Goal: Task Accomplishment & Management: Use online tool/utility

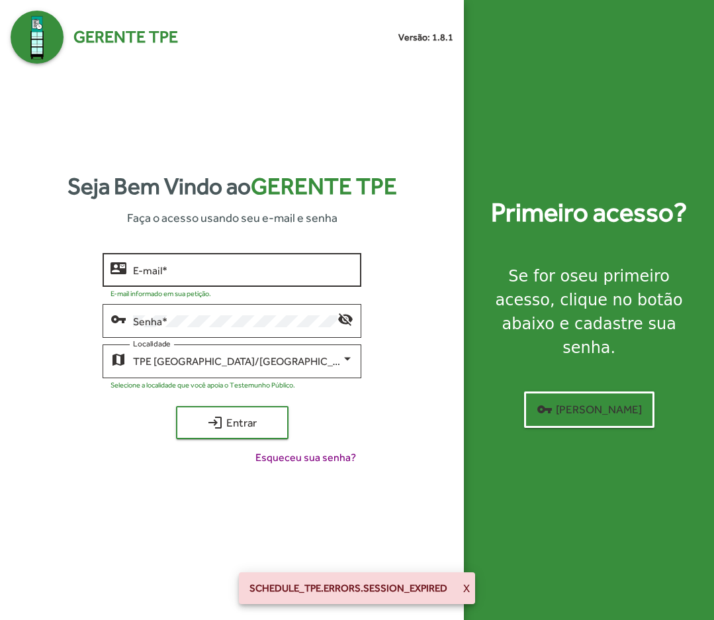
click at [256, 276] on div "E-mail *" at bounding box center [243, 268] width 220 height 36
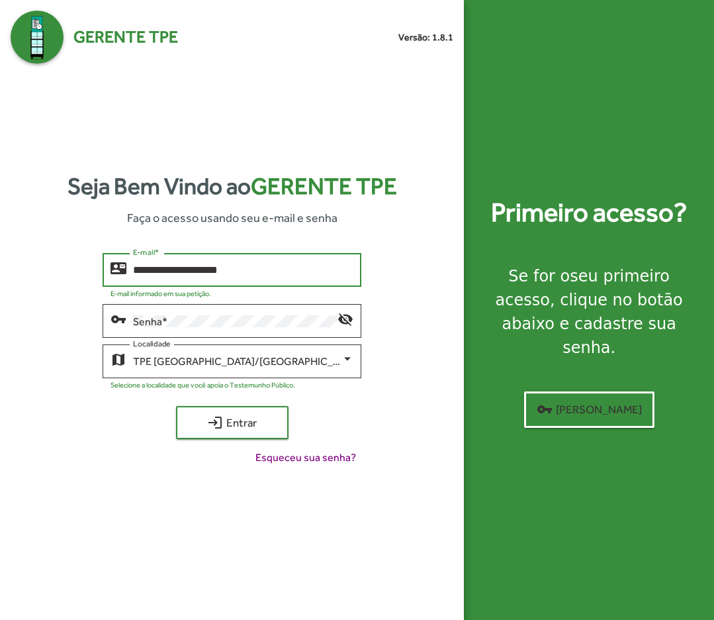
click at [197, 273] on input "**********" at bounding box center [243, 270] width 220 height 12
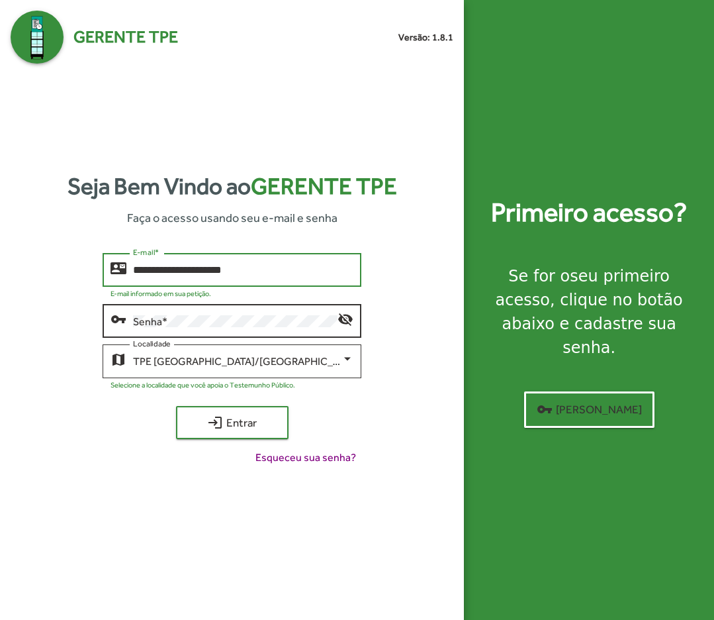
type input "**********"
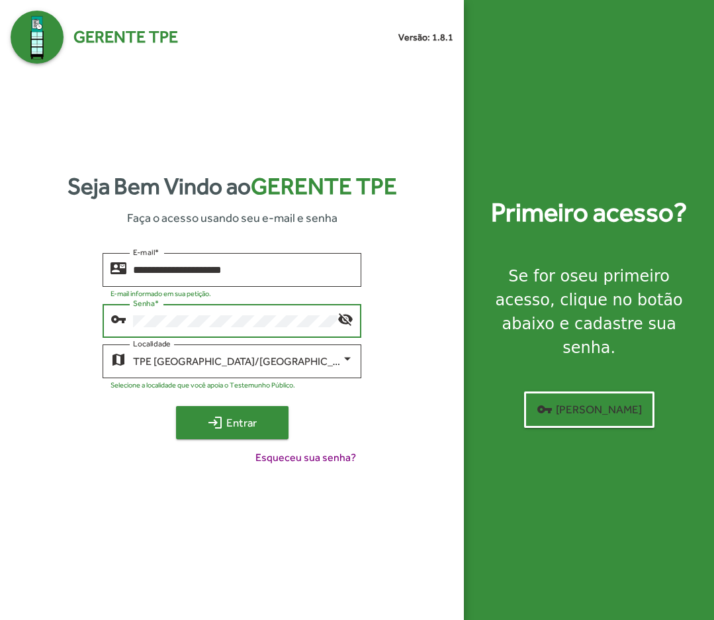
click at [206, 412] on span "login Entrar" at bounding box center [232, 422] width 89 height 24
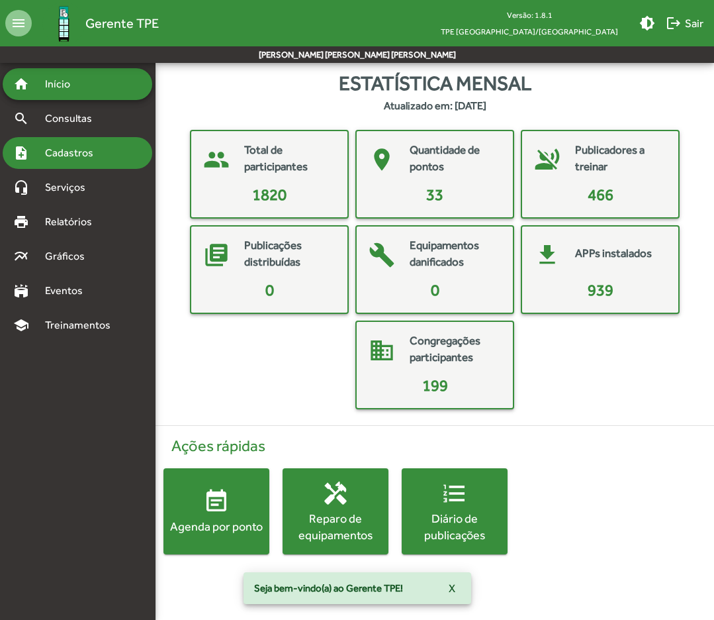
click at [92, 149] on span "Cadastros" at bounding box center [73, 153] width 73 height 16
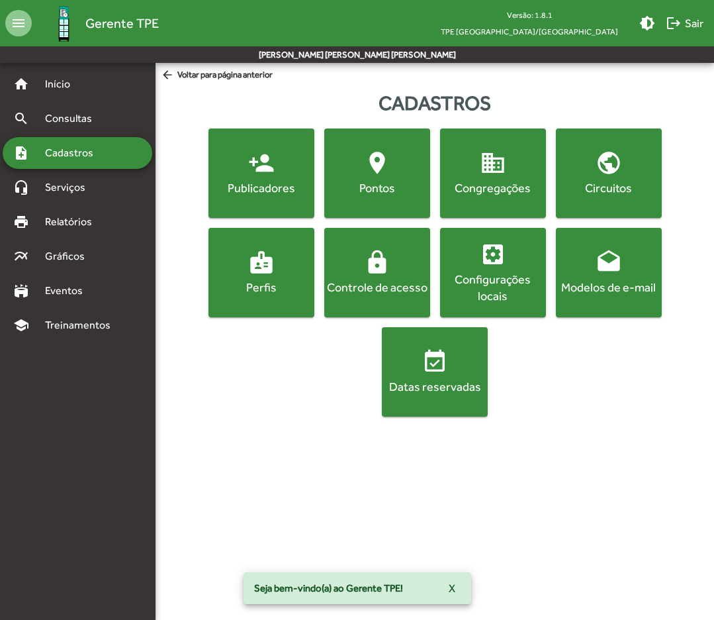
click at [299, 179] on div "Publicadores" at bounding box center [261, 187] width 101 height 17
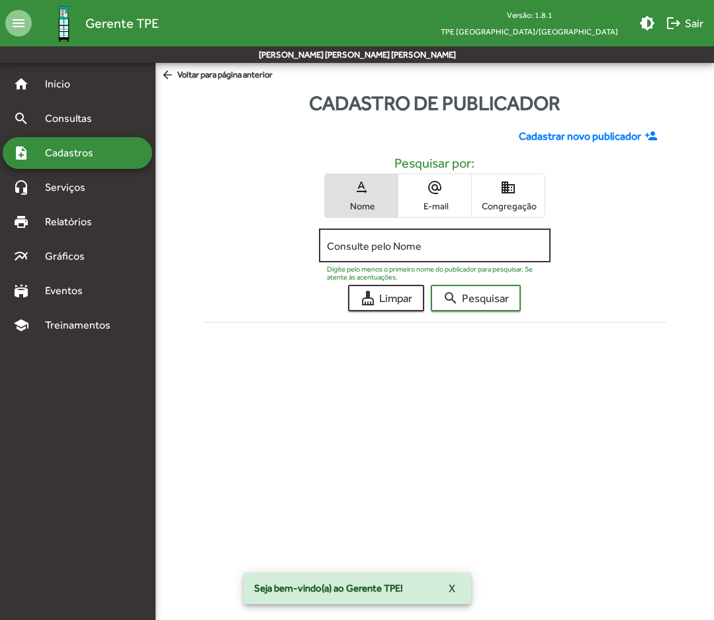
click at [430, 244] on input "Consulte pelo Nome" at bounding box center [435, 246] width 216 height 12
type input "**********"
click at [431, 285] on button "search Pesquisar" at bounding box center [476, 298] width 90 height 26
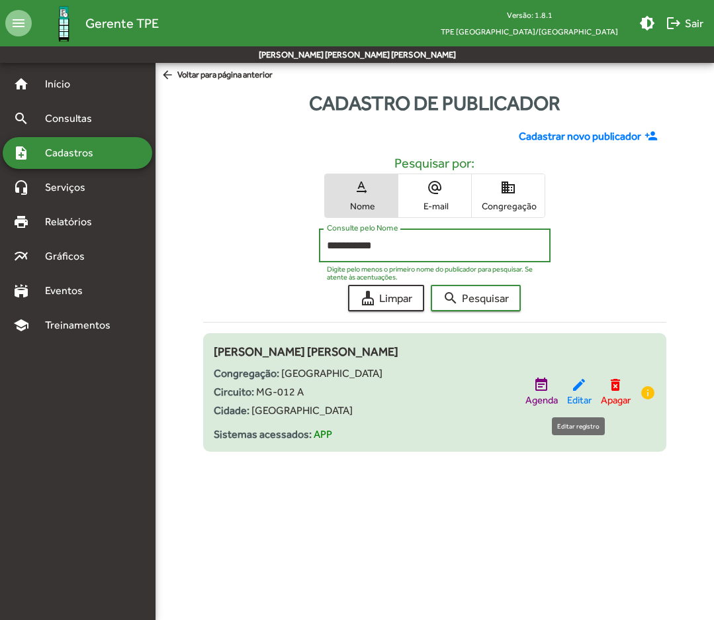
click at [571, 385] on mat-icon "edit" at bounding box center [579, 385] width 16 height 16
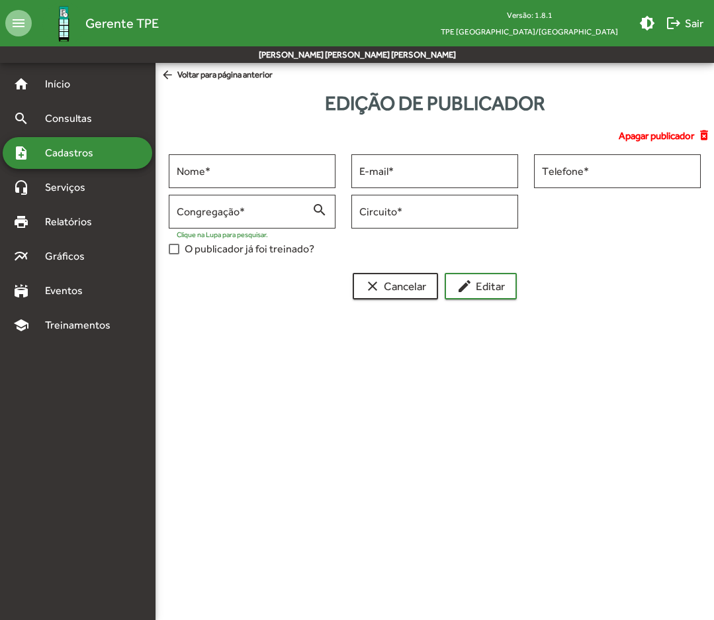
type input "**********"
type input "********"
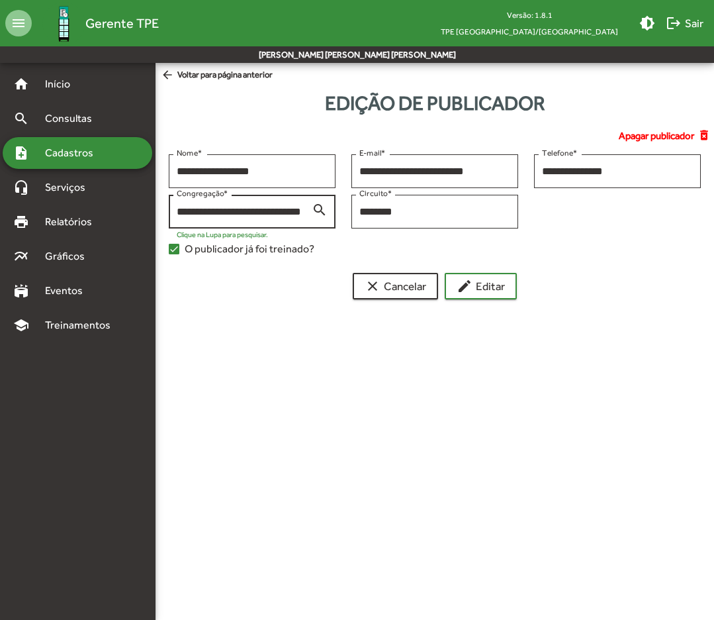
click at [299, 212] on input "**********" at bounding box center [244, 212] width 135 height 12
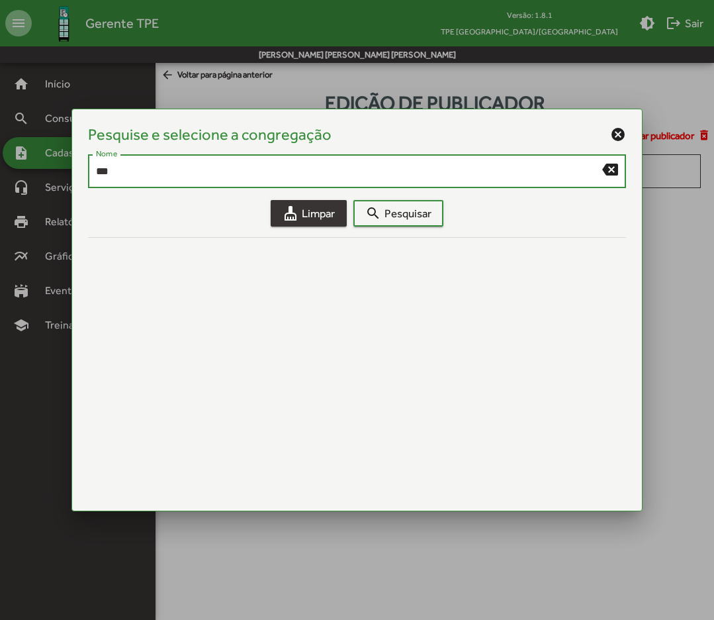
type input "***"
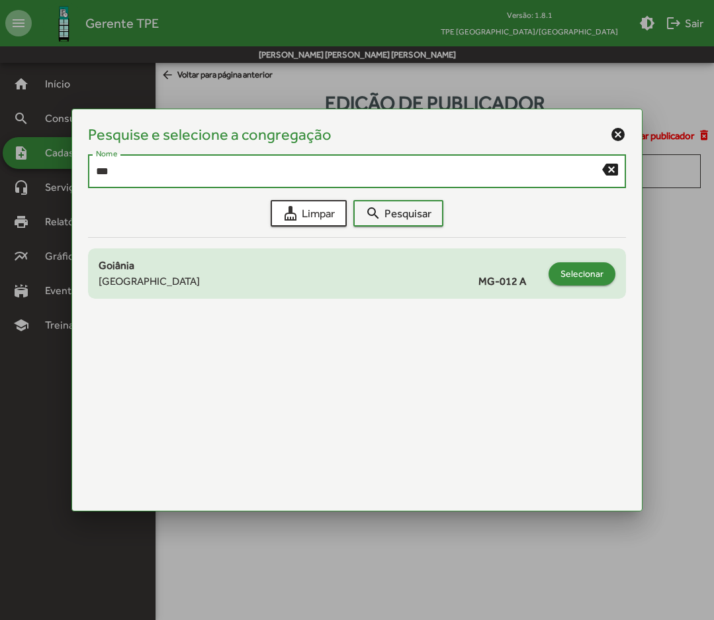
click at [570, 277] on span "Selecionar" at bounding box center [582, 273] width 43 height 24
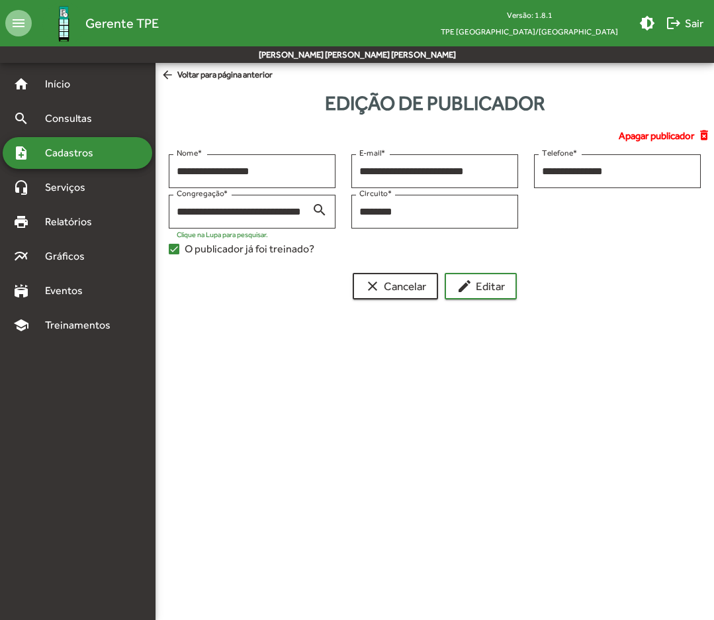
type input "**********"
click at [506, 298] on button "edit Editar" at bounding box center [481, 286] width 72 height 26
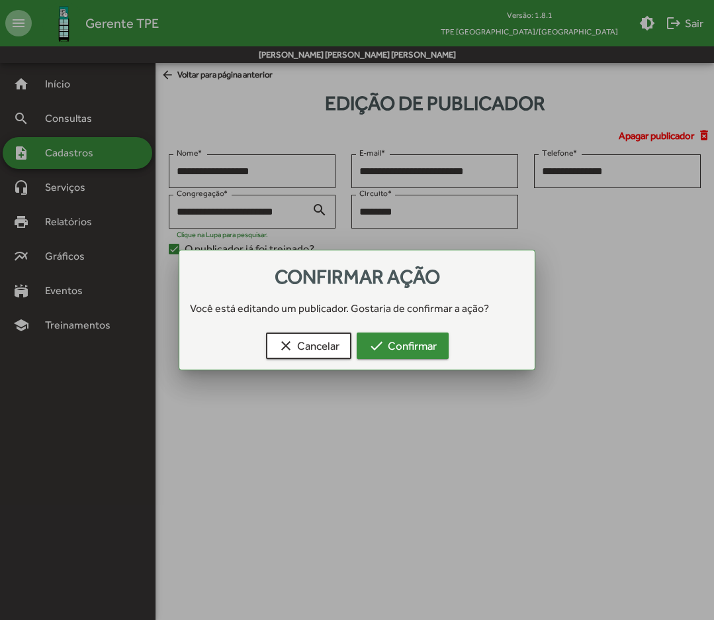
click at [422, 347] on span "check Confirmar" at bounding box center [403, 346] width 68 height 24
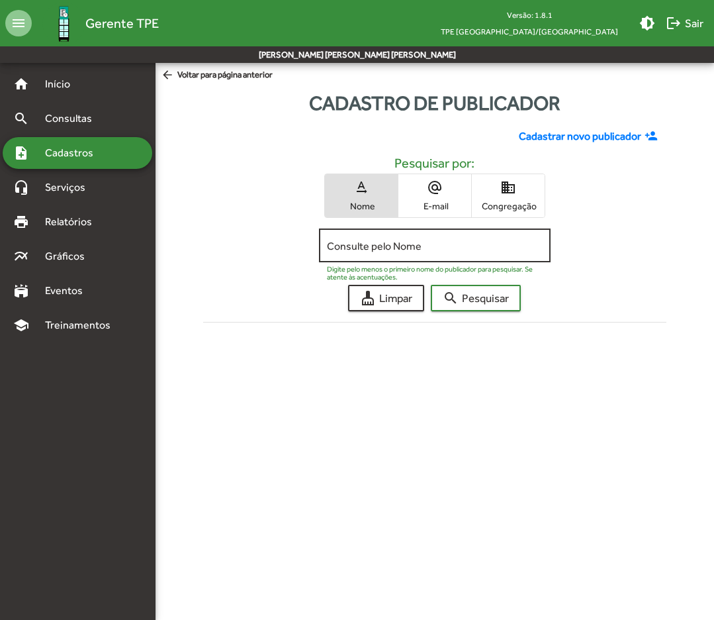
click at [404, 240] on input "Consulte pelo Nome" at bounding box center [435, 246] width 216 height 12
click at [431, 285] on button "search Pesquisar" at bounding box center [476, 298] width 90 height 26
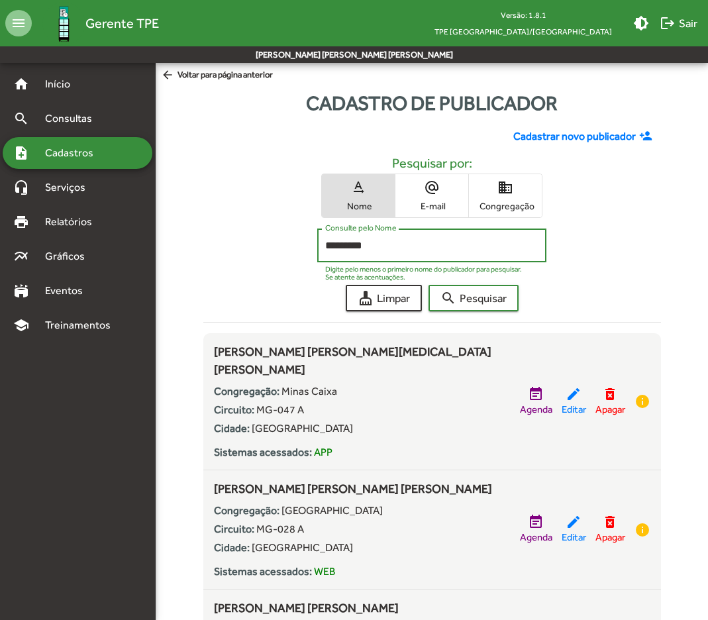
click at [428, 285] on button "search Pesquisar" at bounding box center [473, 298] width 90 height 26
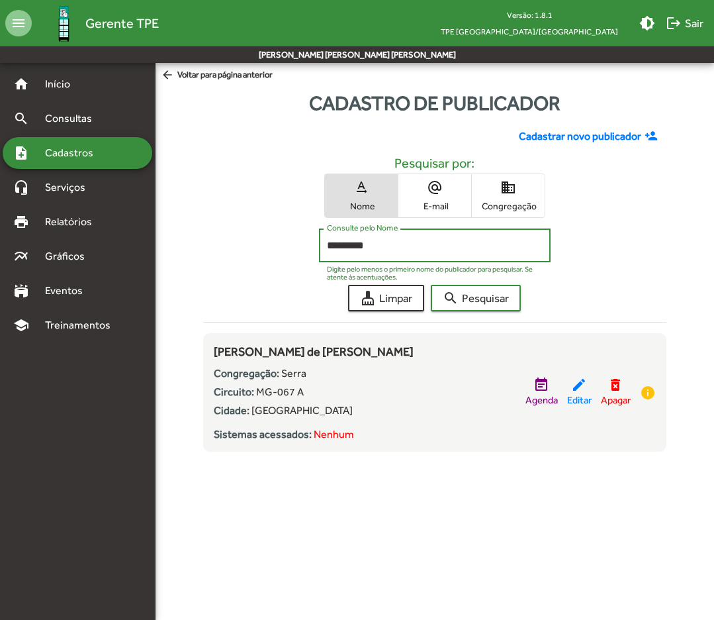
click at [431, 285] on button "search Pesquisar" at bounding box center [476, 298] width 90 height 26
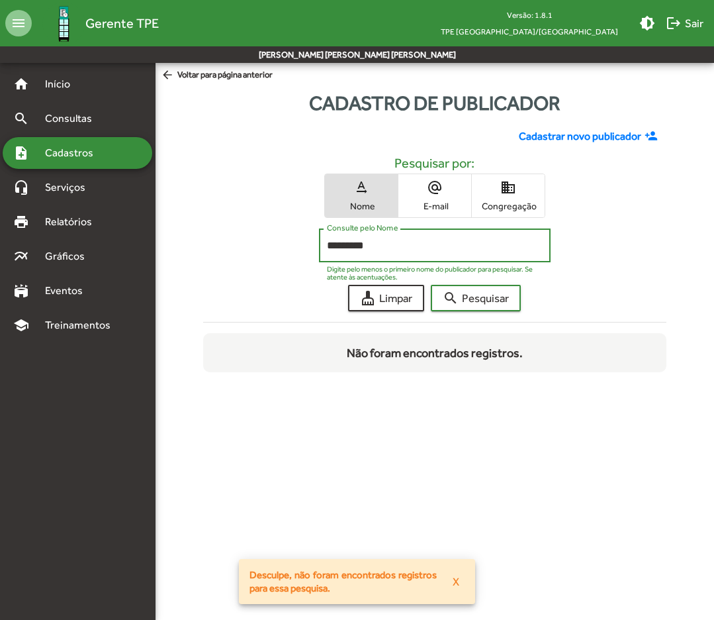
type input "*********"
click at [431, 285] on button "search Pesquisar" at bounding box center [476, 298] width 90 height 26
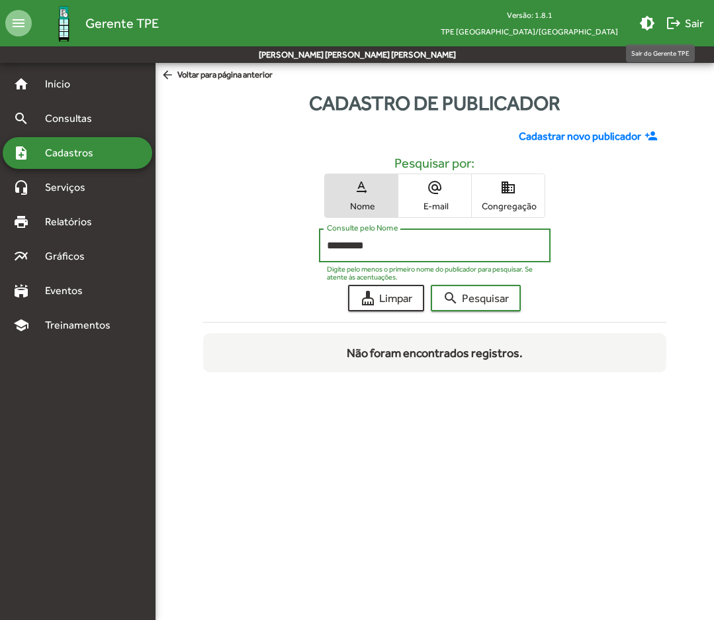
click at [683, 20] on span "logout Sair" at bounding box center [685, 23] width 38 height 24
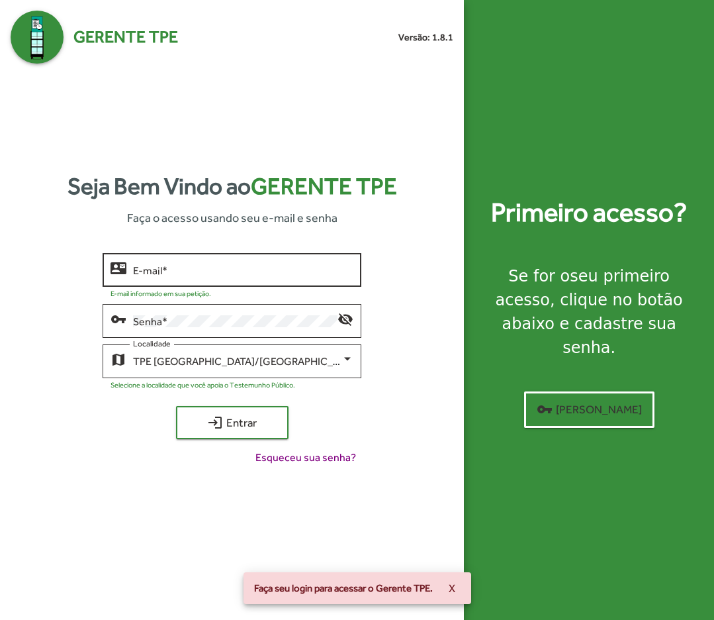
click at [213, 267] on input "E-mail *" at bounding box center [243, 270] width 220 height 12
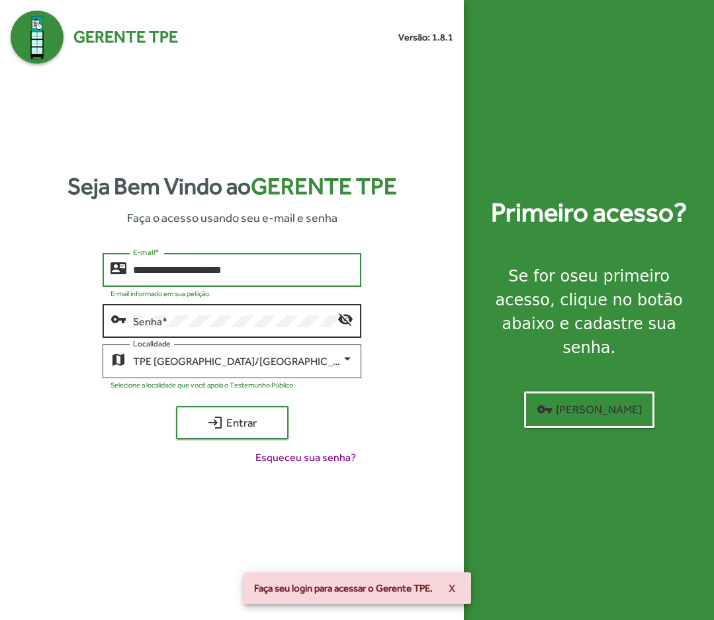
type input "**********"
click at [224, 314] on div "Senha *" at bounding box center [235, 319] width 204 height 36
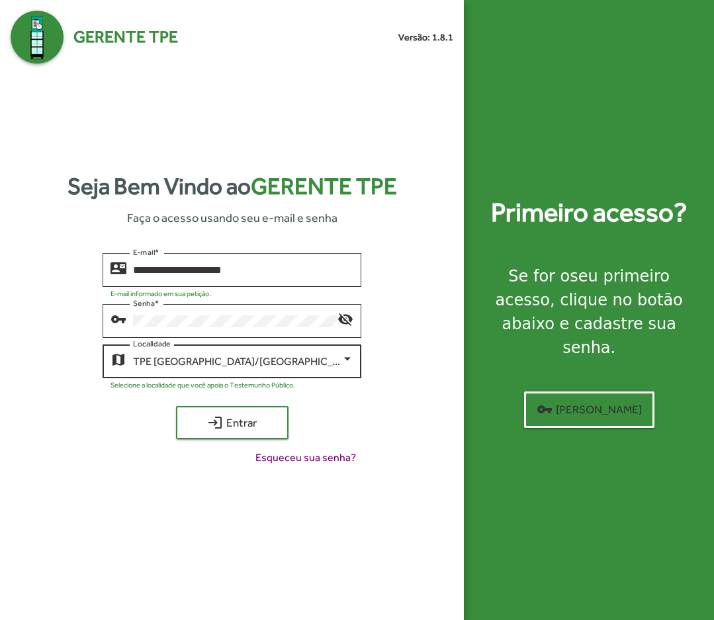
click at [242, 350] on div "TPE [GEOGRAPHIC_DATA]/MG Localidade" at bounding box center [243, 360] width 220 height 36
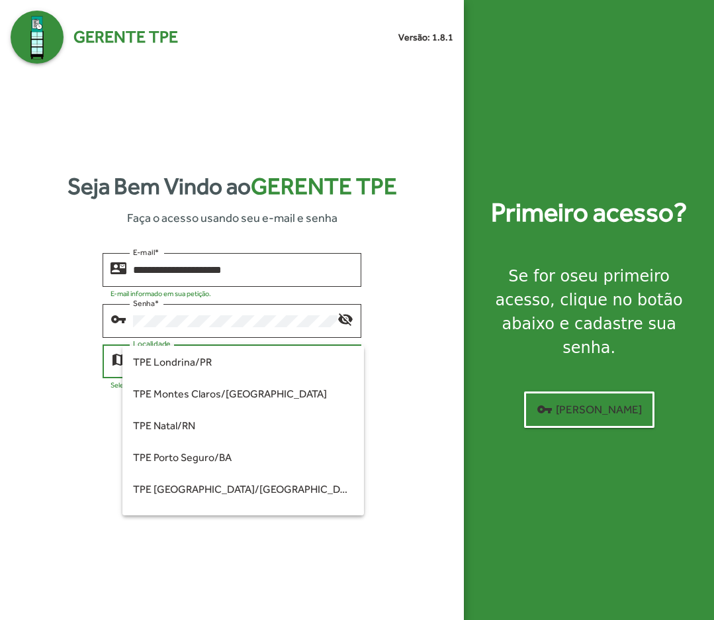
scroll to position [371, 0]
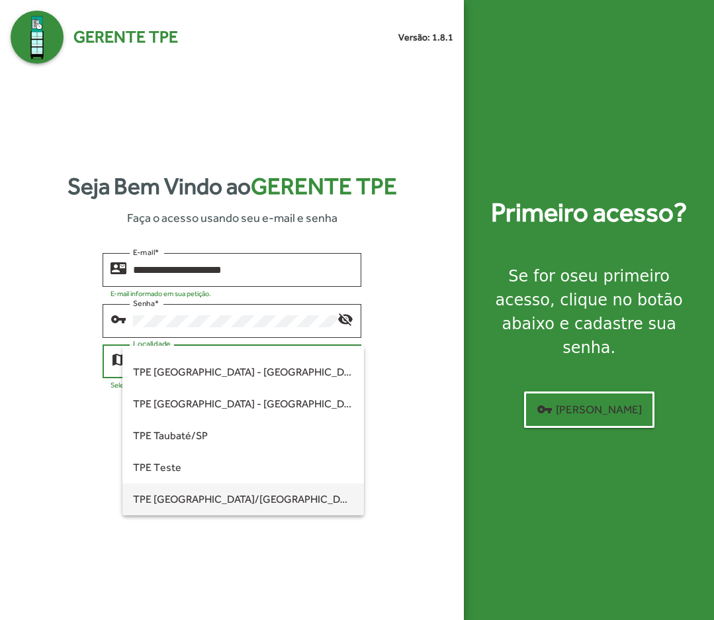
click at [218, 494] on span "TPE [GEOGRAPHIC_DATA]/[GEOGRAPHIC_DATA]" at bounding box center [243, 499] width 220 height 32
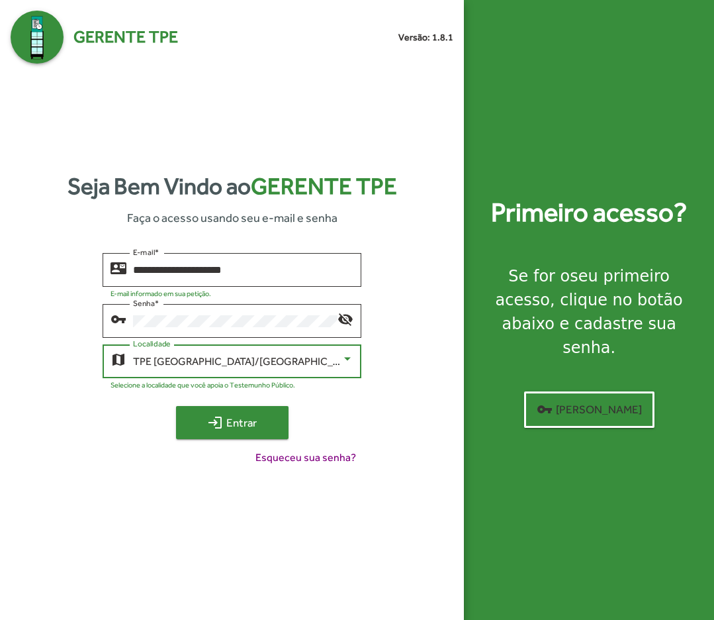
click at [248, 430] on span "login Entrar" at bounding box center [232, 422] width 89 height 24
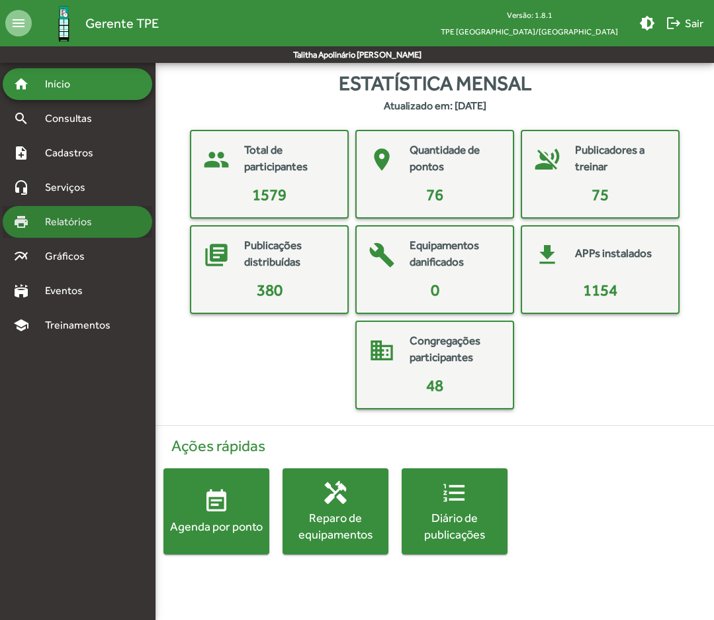
click at [79, 227] on span "Relatórios" at bounding box center [73, 222] width 72 height 16
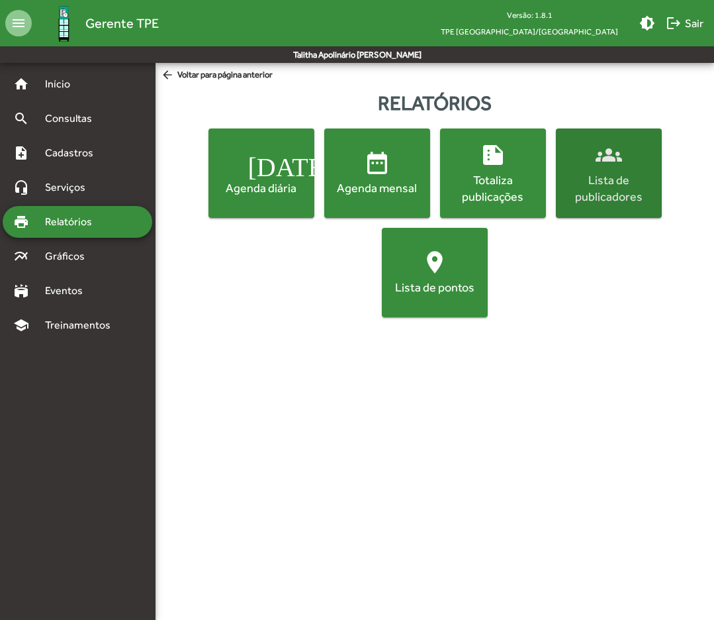
click at [605, 191] on div "Lista de publicadores" at bounding box center [609, 187] width 101 height 33
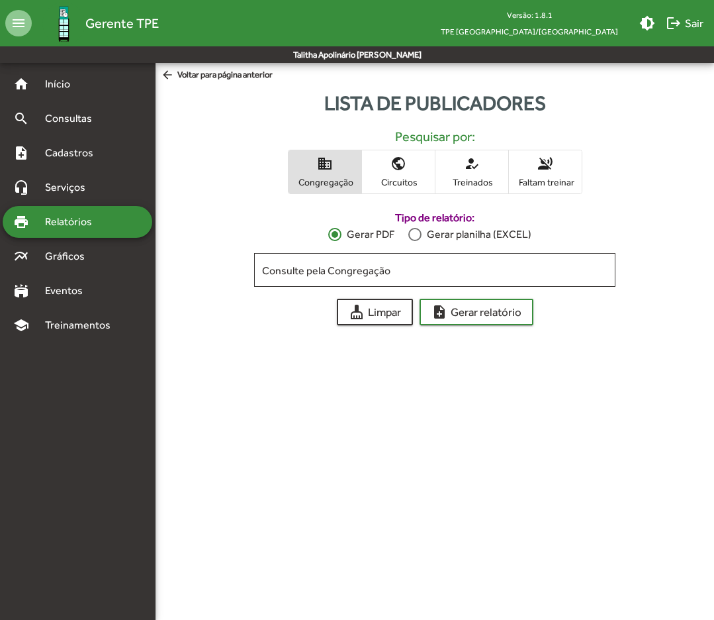
click at [136, 226] on div "print Relatórios" at bounding box center [78, 222] width 150 height 32
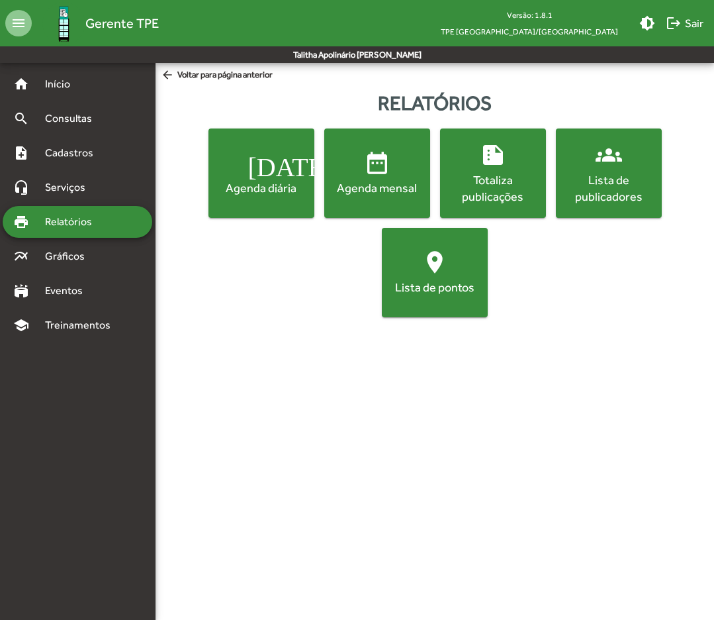
click at [606, 189] on div "Lista de publicadores" at bounding box center [609, 187] width 101 height 33
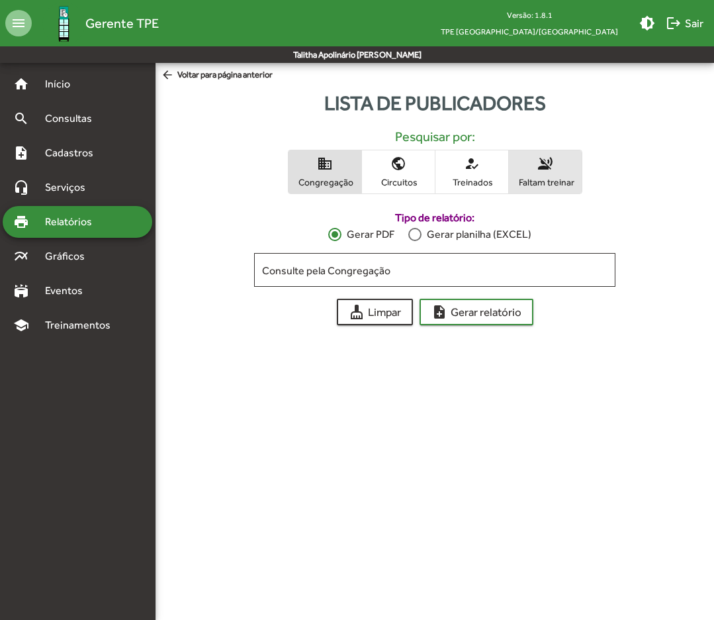
click at [541, 175] on span "voice_over_off Faltam treinar" at bounding box center [545, 171] width 73 height 43
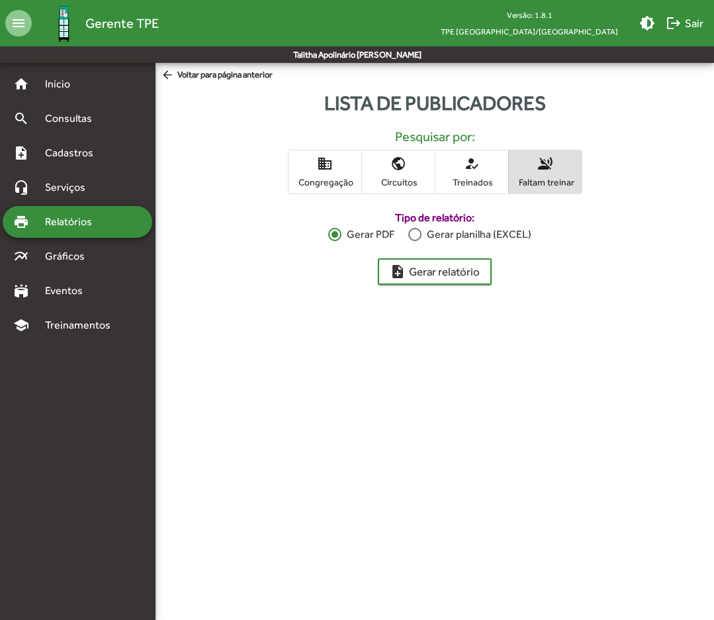
click at [418, 234] on div at bounding box center [414, 234] width 13 height 13
click at [442, 268] on span "note_add Gerar relatório" at bounding box center [435, 271] width 90 height 24
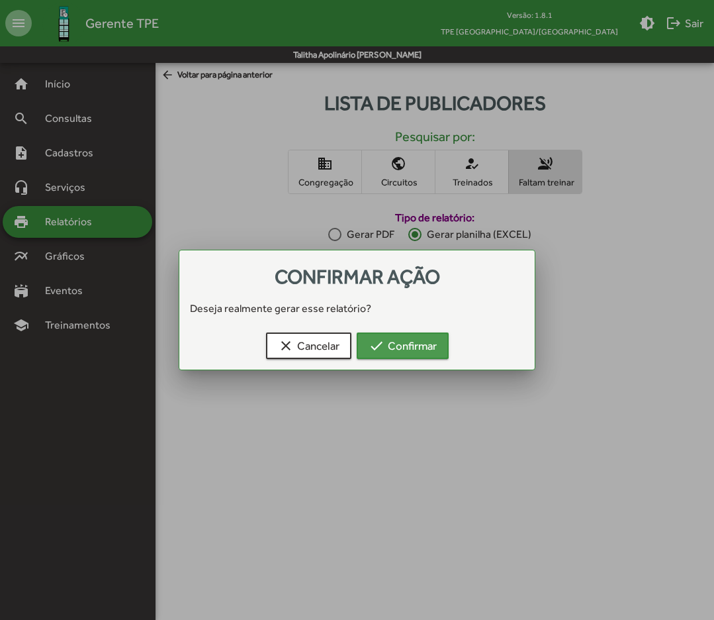
click at [424, 343] on span "check Confirmar" at bounding box center [403, 346] width 68 height 24
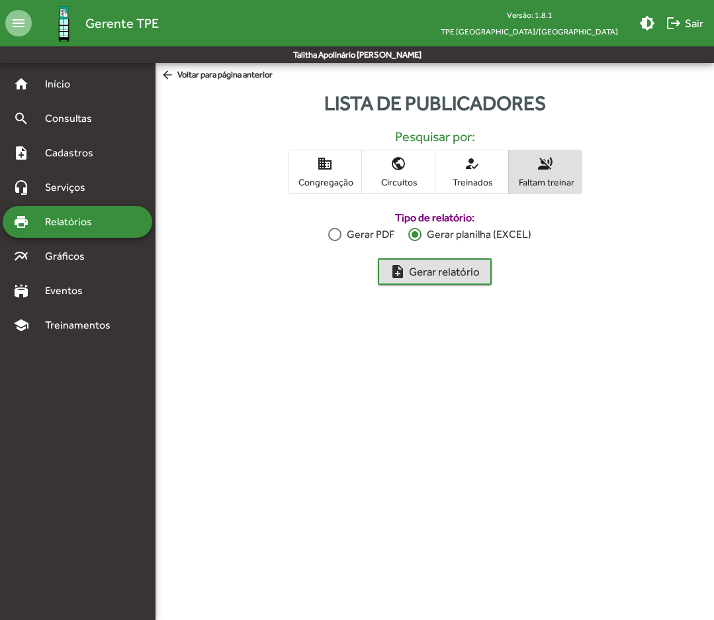
click at [536, 177] on span "Faltam treinar" at bounding box center [545, 182] width 66 height 12
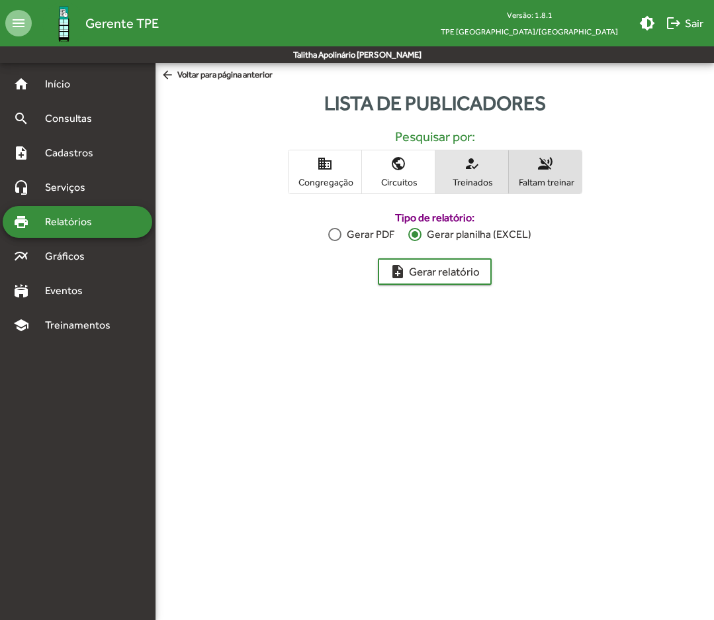
click at [471, 176] on span "Treinados" at bounding box center [472, 182] width 66 height 12
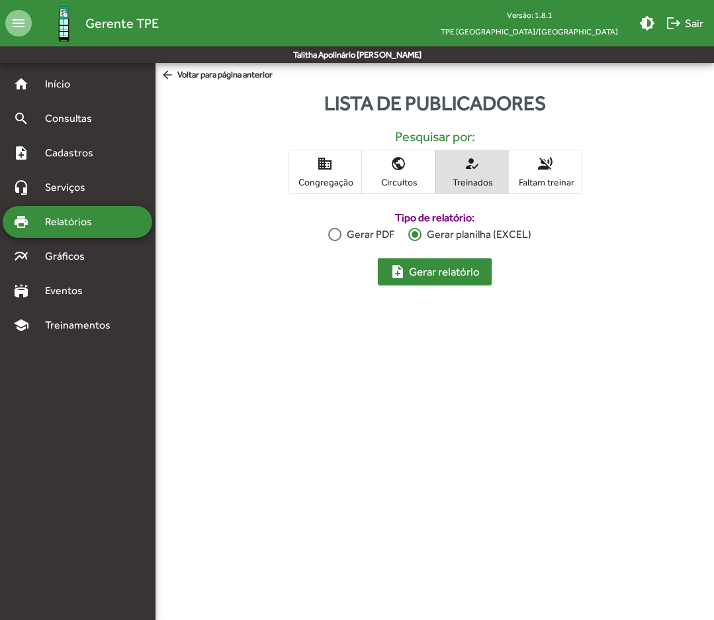
click at [461, 277] on span "note_add Gerar relatório" at bounding box center [435, 271] width 90 height 24
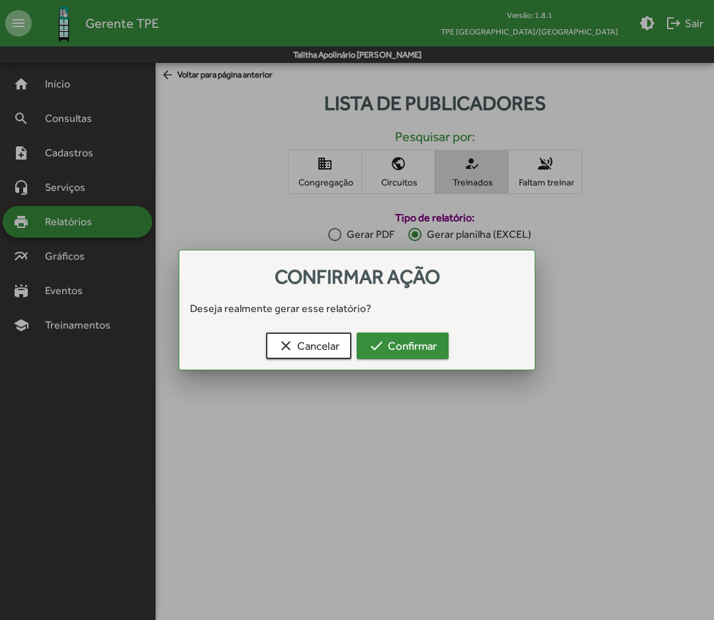
click at [438, 340] on button "check Confirmar" at bounding box center [403, 345] width 92 height 26
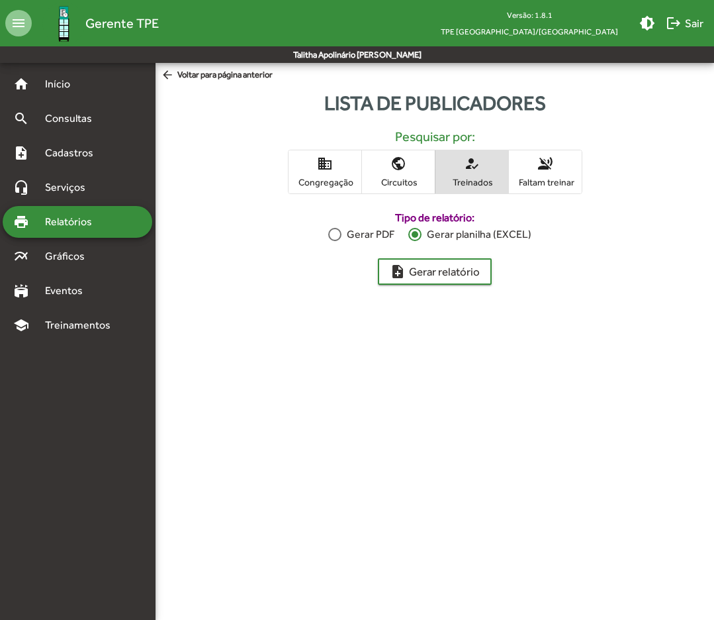
click at [669, 222] on div "Tipo de relatório: Gerar PDF Gerar planilha (EXCEL) Consulte pela Congregação C…" at bounding box center [435, 239] width 575 height 91
click at [78, 116] on span "Consultas" at bounding box center [73, 119] width 72 height 16
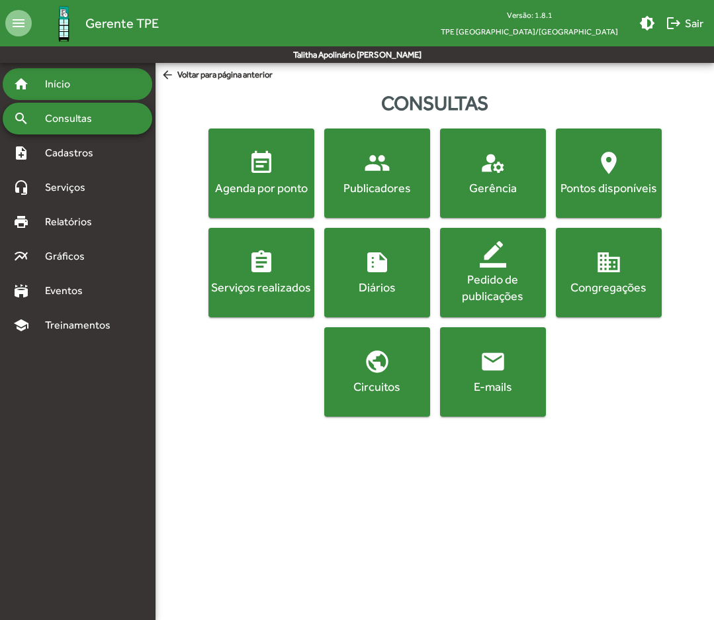
click at [50, 91] on span "Início" at bounding box center [63, 84] width 52 height 16
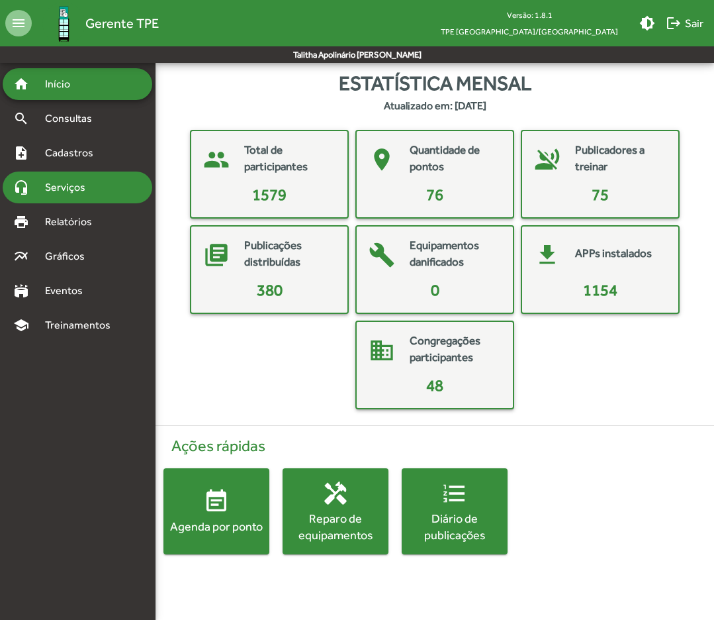
click at [77, 191] on span "Serviços" at bounding box center [70, 187] width 66 height 16
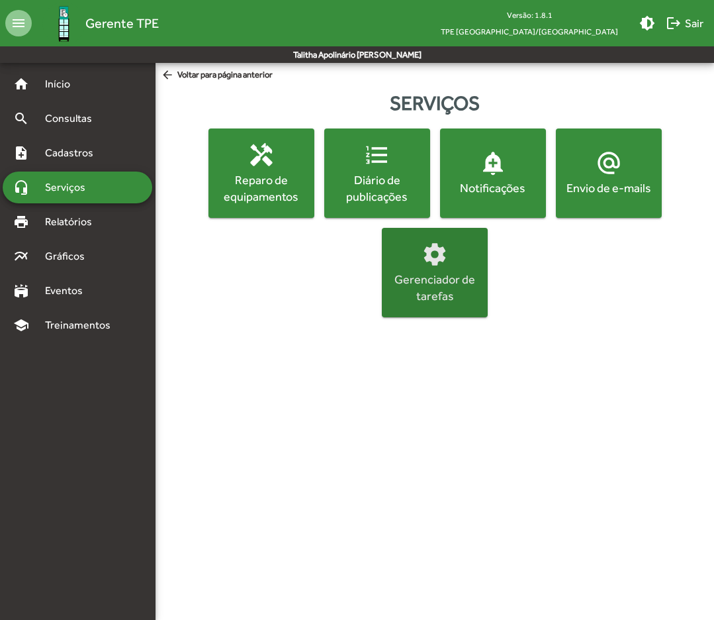
click at [467, 287] on div "Gerenciador de tarefas" at bounding box center [435, 287] width 101 height 33
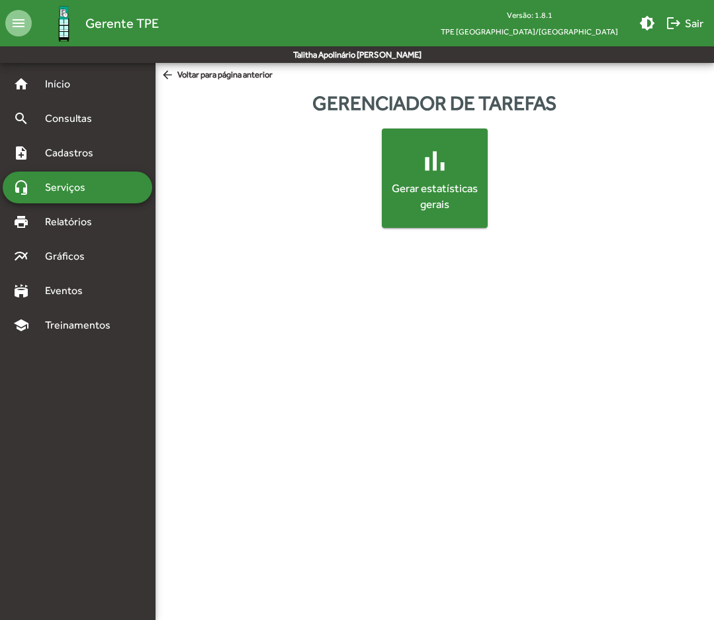
click at [452, 210] on div "Gerar estatísticas gerais" at bounding box center [434, 197] width 95 height 32
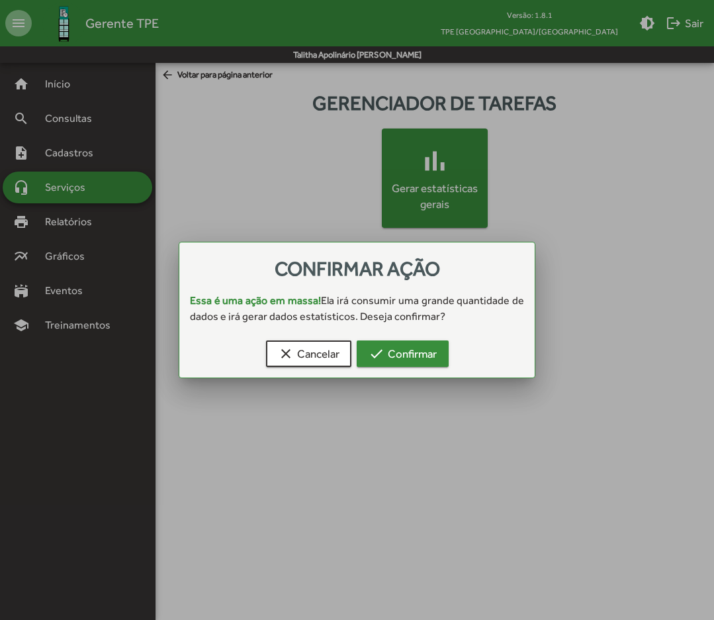
click at [405, 355] on span "check Confirmar" at bounding box center [403, 354] width 68 height 24
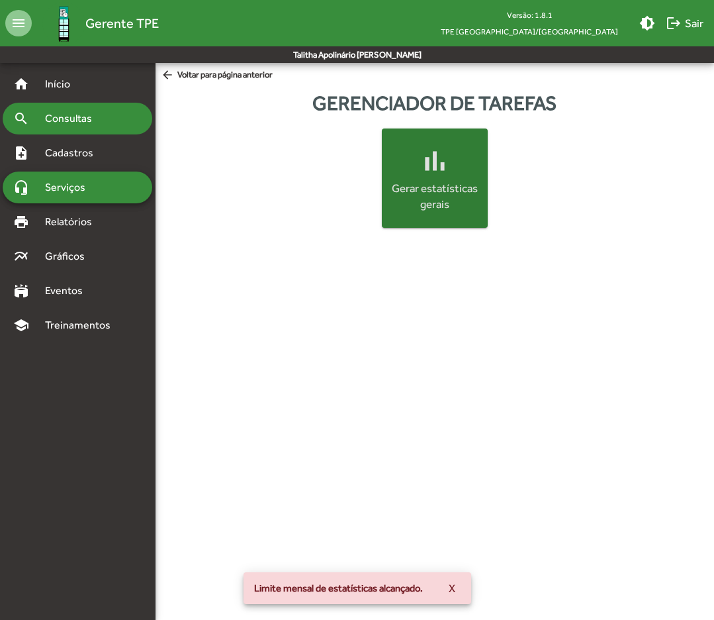
click at [88, 111] on span "Consultas" at bounding box center [73, 119] width 72 height 16
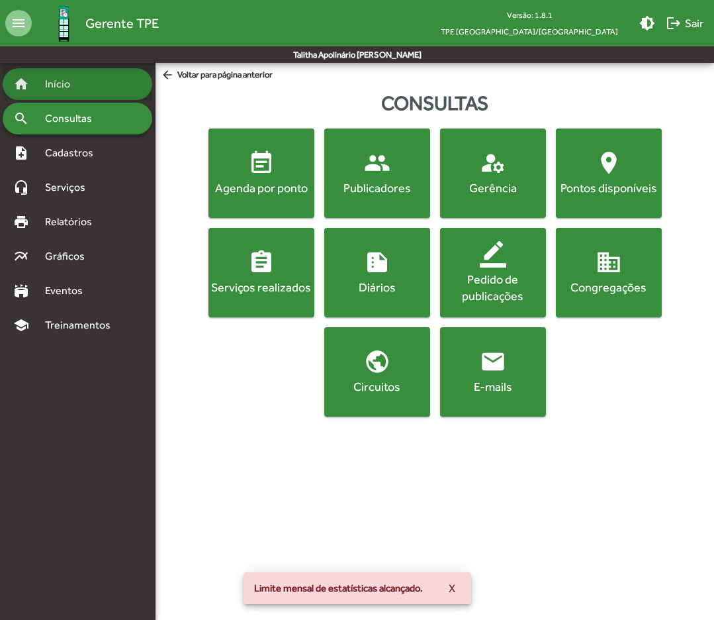
click at [93, 91] on div "home Início" at bounding box center [78, 84] width 150 height 32
